Goal: Task Accomplishment & Management: Use online tool/utility

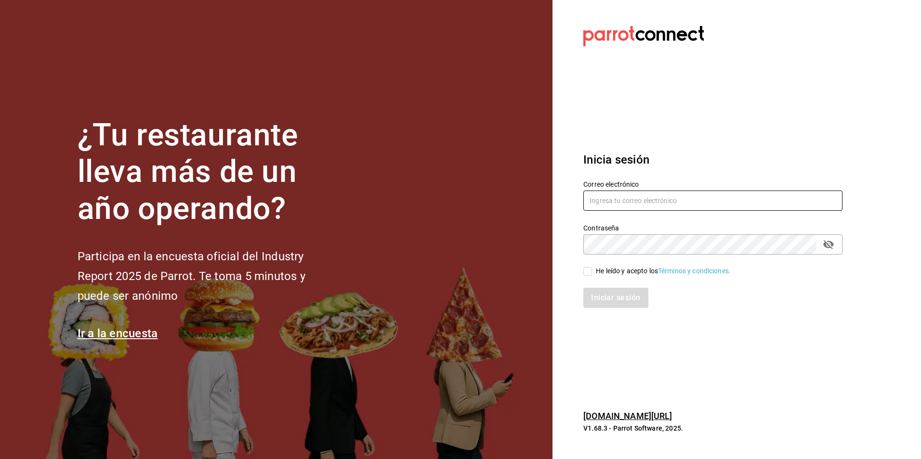
type input "[EMAIL_ADDRESS][DOMAIN_NAME]"
click at [587, 271] on input "He leído y acepto los Términos y condiciones." at bounding box center [587, 271] width 9 height 9
checkbox input "true"
click at [611, 299] on button "Iniciar sesión" at bounding box center [615, 298] width 65 height 20
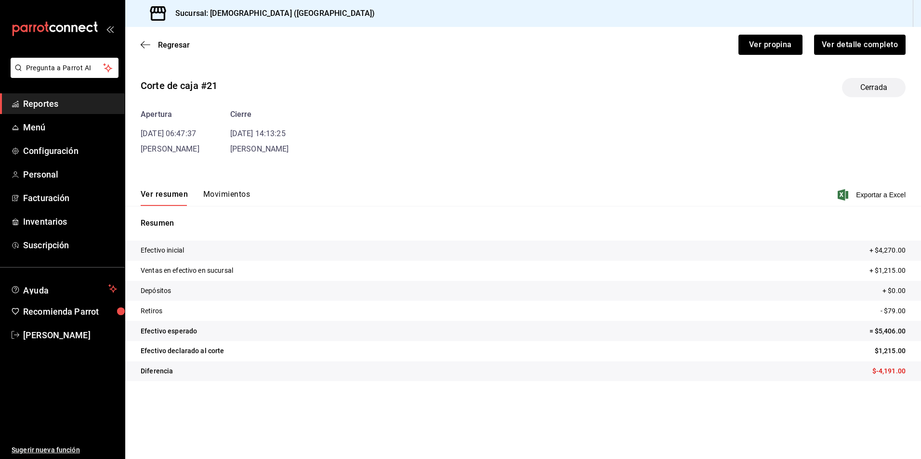
click at [58, 106] on span "Reportes" at bounding box center [70, 103] width 94 height 13
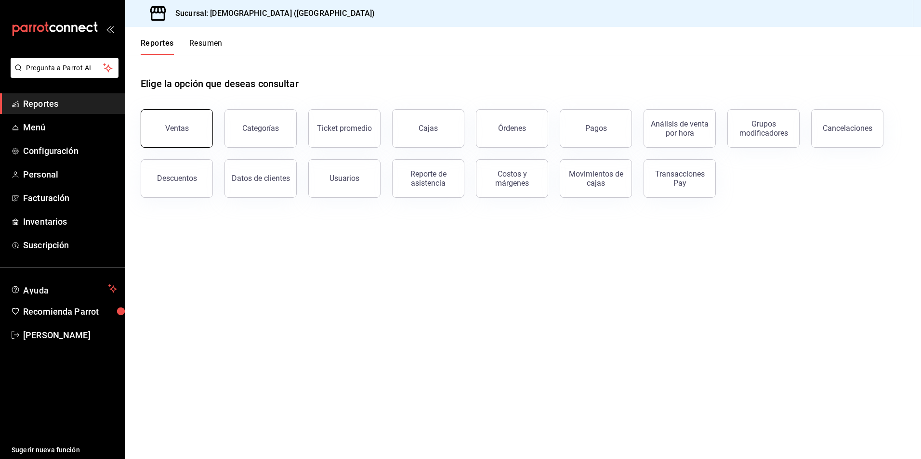
click at [167, 117] on button "Ventas" at bounding box center [177, 128] width 72 height 39
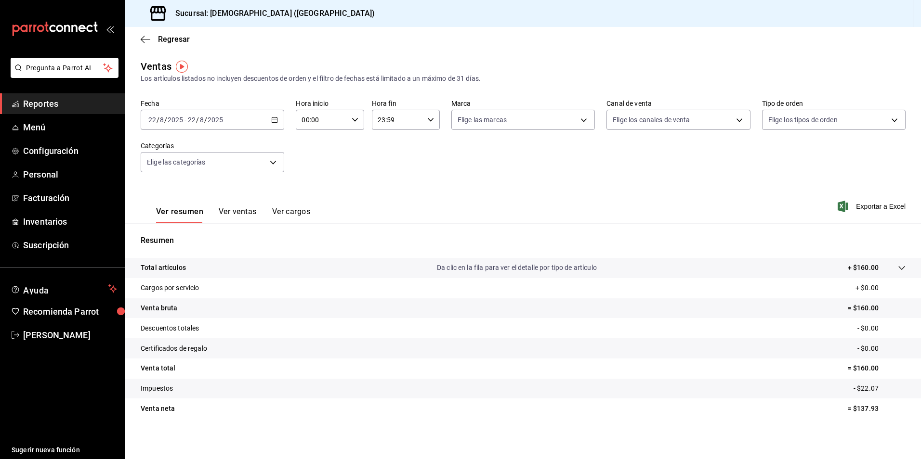
click at [275, 118] on icon "button" at bounding box center [274, 120] width 7 height 7
click at [193, 239] on span "Rango de fechas" at bounding box center [186, 236] width 75 height 10
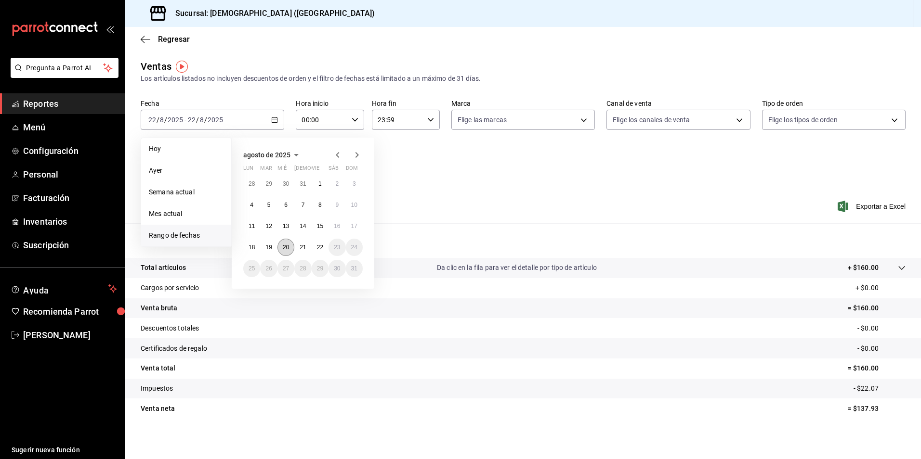
click at [287, 247] on abbr "20" at bounding box center [286, 247] width 6 height 7
click at [286, 247] on abbr "20" at bounding box center [286, 247] width 6 height 7
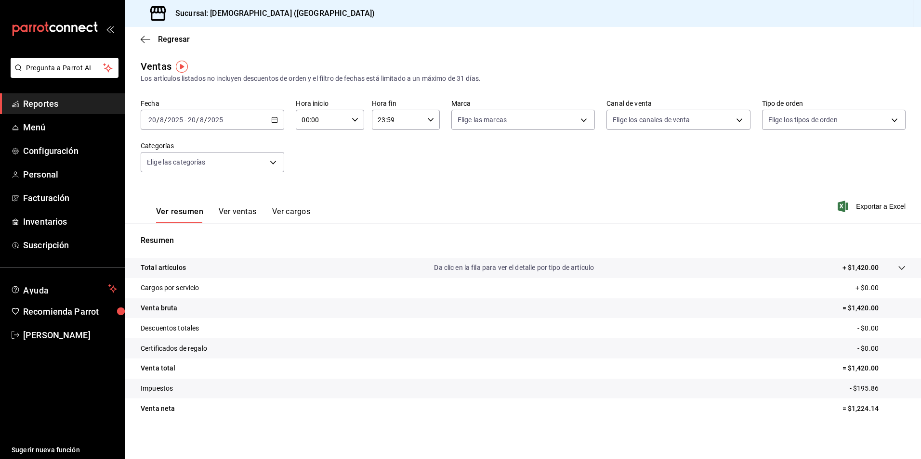
click at [854, 270] on p "+ $1,420.00" at bounding box center [860, 268] width 36 height 10
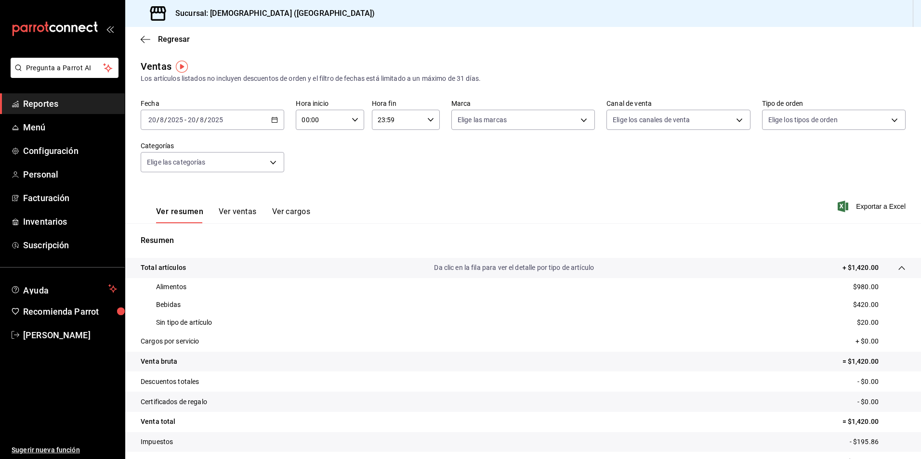
click at [276, 117] on icon "button" at bounding box center [274, 120] width 7 height 7
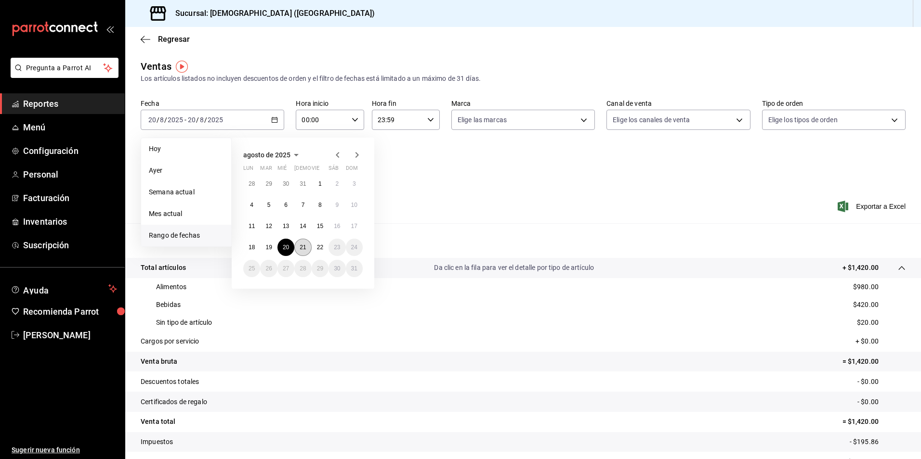
click at [300, 246] on abbr "21" at bounding box center [302, 247] width 6 height 7
click at [300, 247] on abbr "21" at bounding box center [302, 247] width 6 height 7
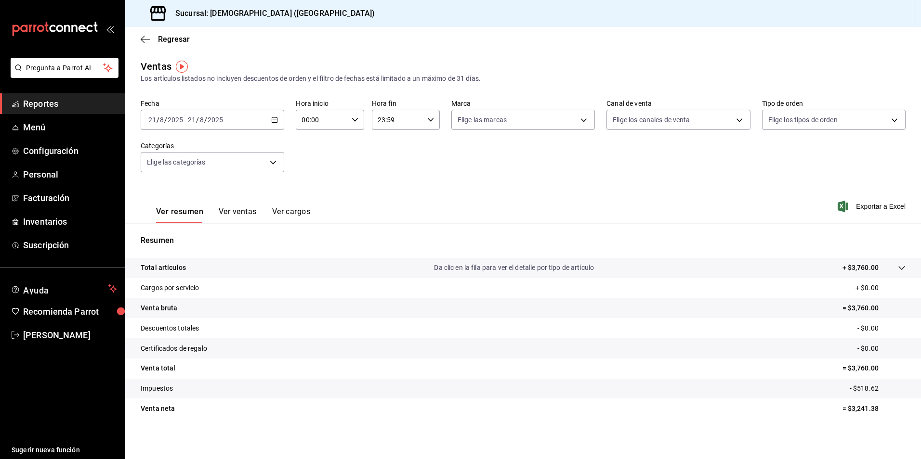
click at [884, 265] on div at bounding box center [891, 268] width 27 height 10
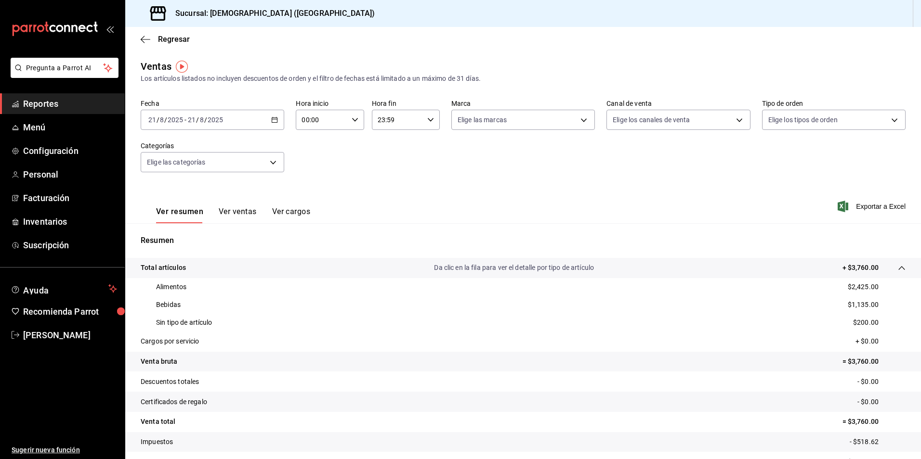
click at [272, 120] on icon "button" at bounding box center [274, 120] width 7 height 7
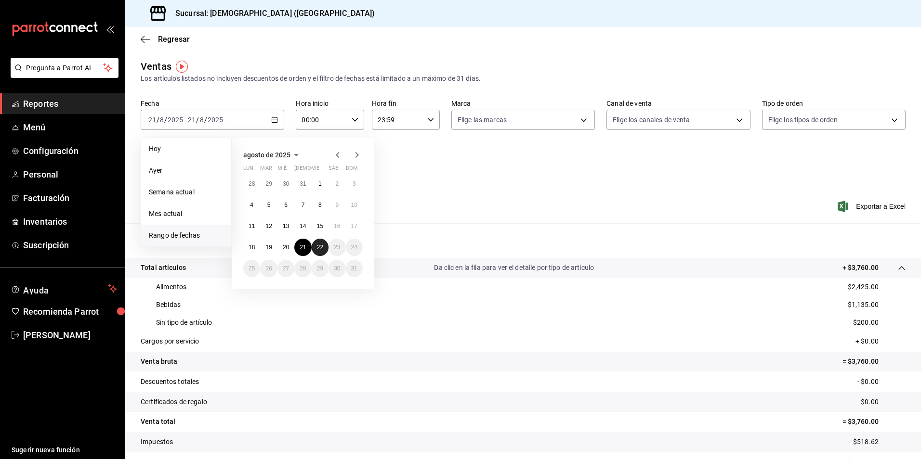
click at [317, 247] on abbr "22" at bounding box center [320, 247] width 6 height 7
drag, startPoint x: 318, startPoint y: 250, endPoint x: 390, endPoint y: 257, distance: 71.5
click at [320, 250] on abbr "22" at bounding box center [320, 247] width 6 height 7
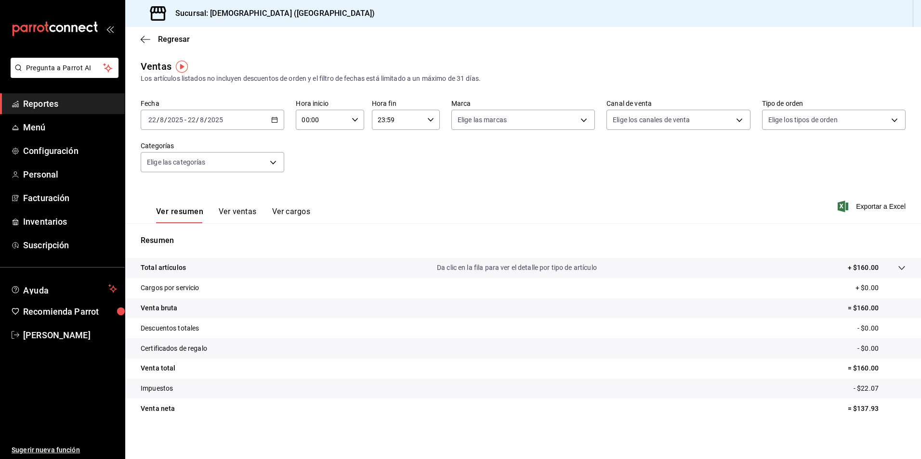
click at [51, 101] on span "Reportes" at bounding box center [70, 103] width 94 height 13
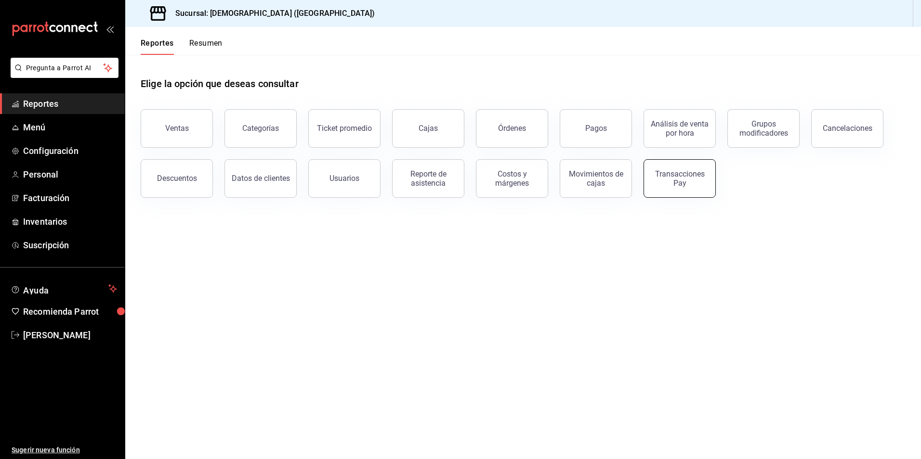
click at [676, 178] on div "Transacciones Pay" at bounding box center [680, 178] width 60 height 18
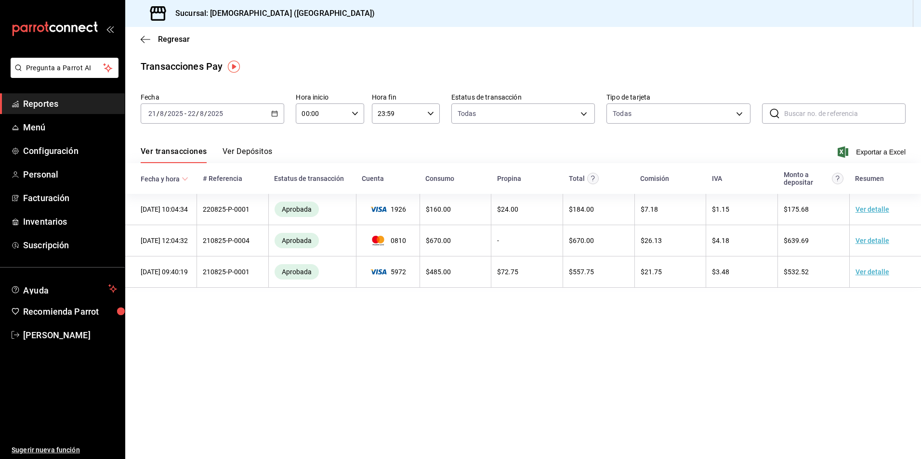
click at [272, 112] on icon "button" at bounding box center [274, 113] width 7 height 7
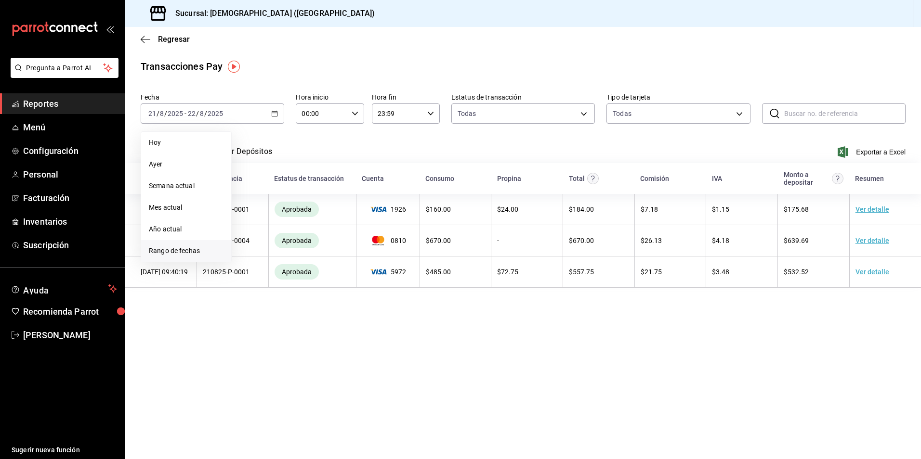
click at [195, 253] on span "Rango de fechas" at bounding box center [186, 251] width 75 height 10
click at [284, 241] on abbr "20" at bounding box center [286, 241] width 6 height 7
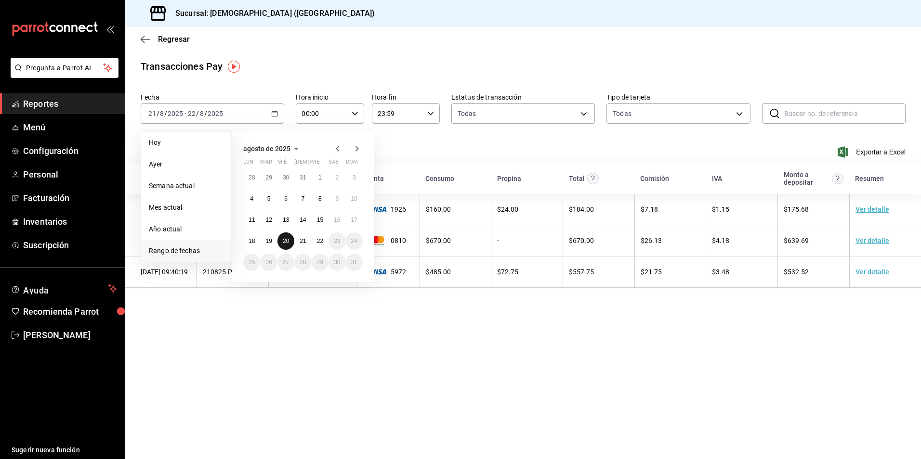
click at [284, 241] on abbr "20" at bounding box center [286, 241] width 6 height 7
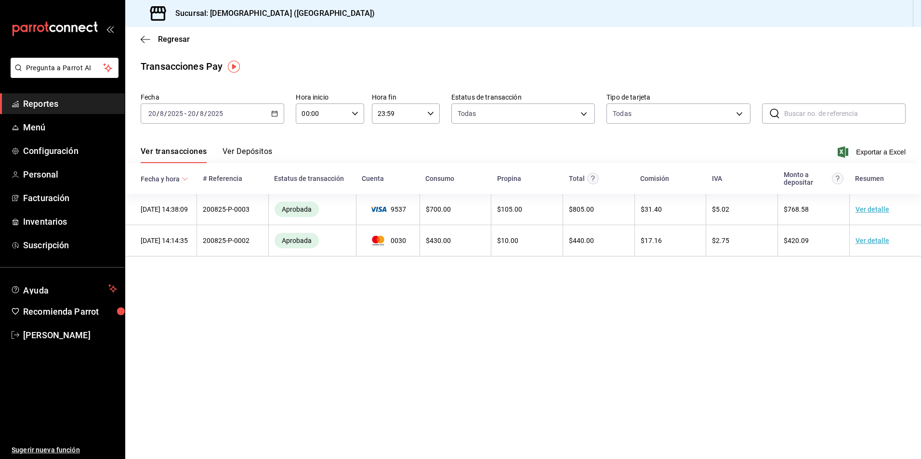
drag, startPoint x: 730, startPoint y: 313, endPoint x: 750, endPoint y: 300, distance: 24.0
click at [730, 313] on main "Regresar Transacciones Pay Fecha 2025-08-20 20 / 8 / 2025 - 2025-08-20 20 / 8 /…" at bounding box center [522, 243] width 795 height 432
click at [873, 149] on span "Exportar a Excel" at bounding box center [872, 152] width 66 height 12
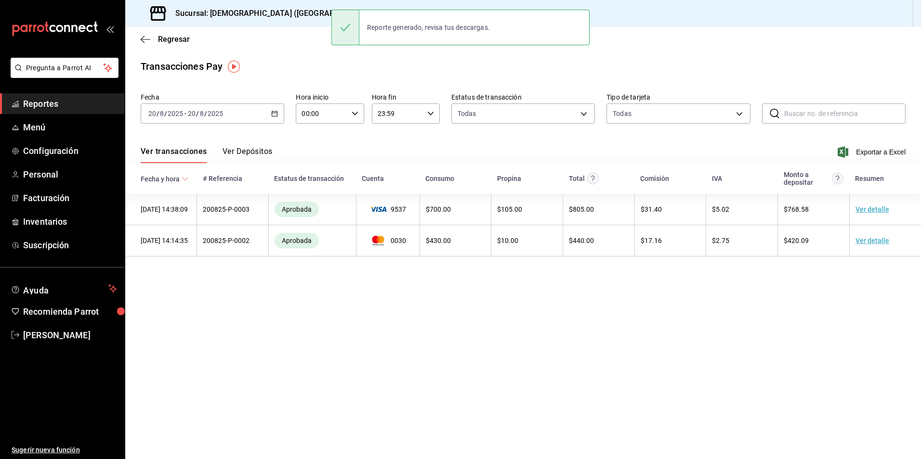
click at [275, 109] on div "2025-08-20 20 / 8 / 2025 - 2025-08-20 20 / 8 / 2025" at bounding box center [212, 114] width 143 height 20
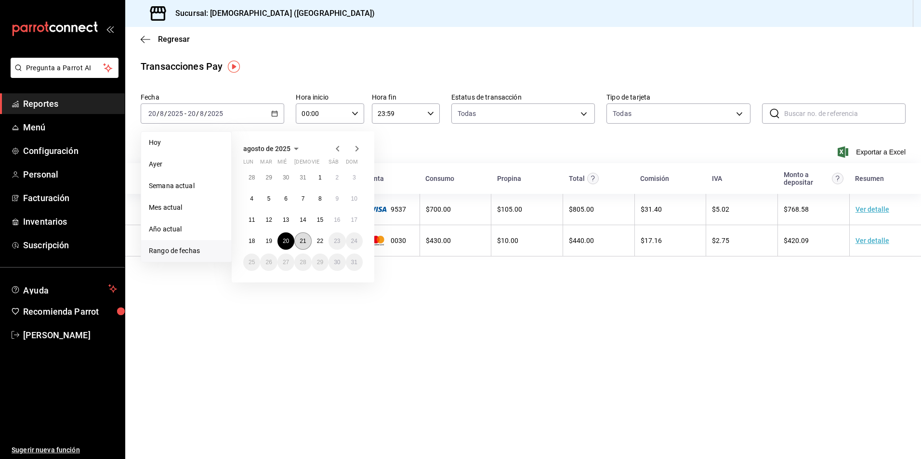
click at [302, 242] on abbr "21" at bounding box center [302, 241] width 6 height 7
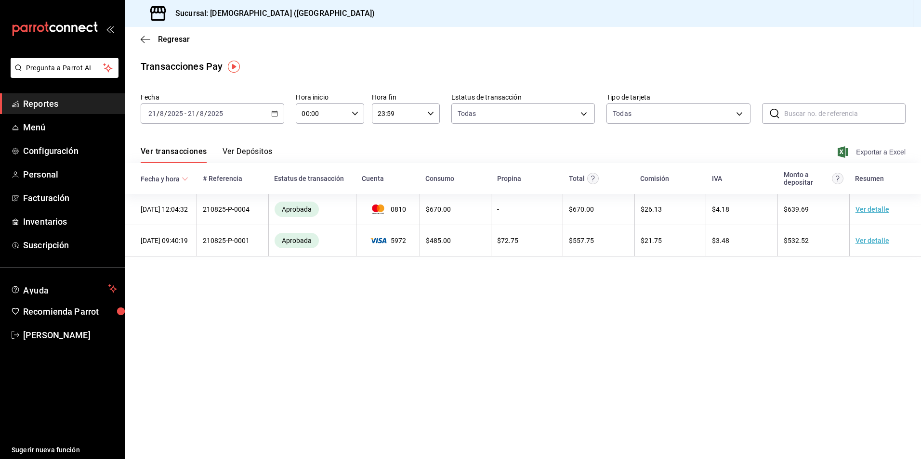
click at [877, 146] on span "Exportar a Excel" at bounding box center [872, 152] width 66 height 12
click at [65, 338] on span "Gabriela Frias" at bounding box center [70, 335] width 94 height 13
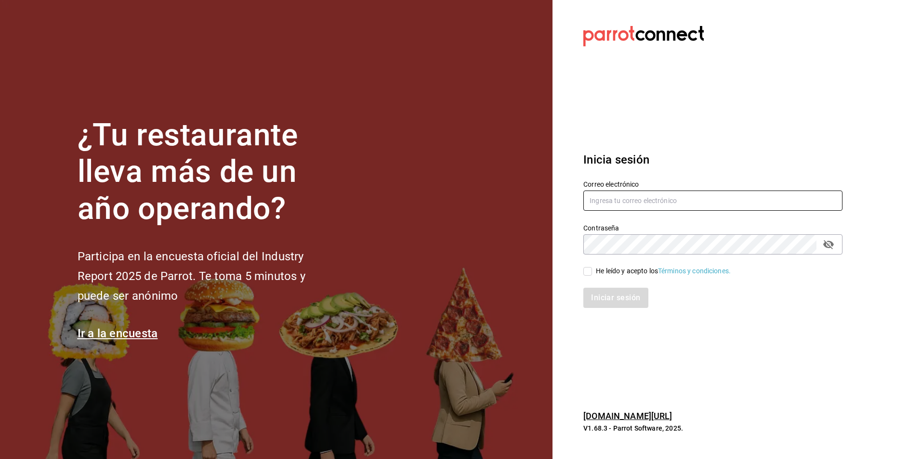
type input "[EMAIL_ADDRESS][DOMAIN_NAME]"
